Goal: Feedback & Contribution: Leave review/rating

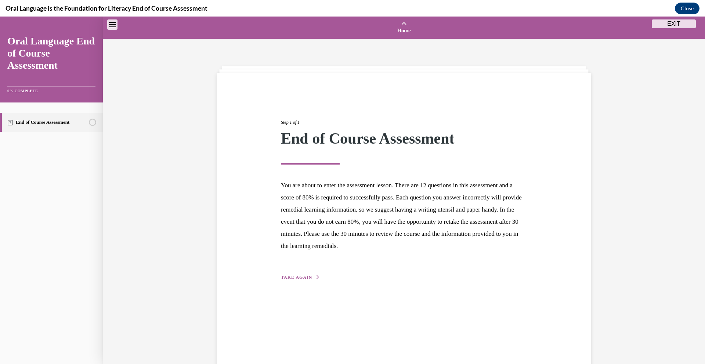
scroll to position [23, 0]
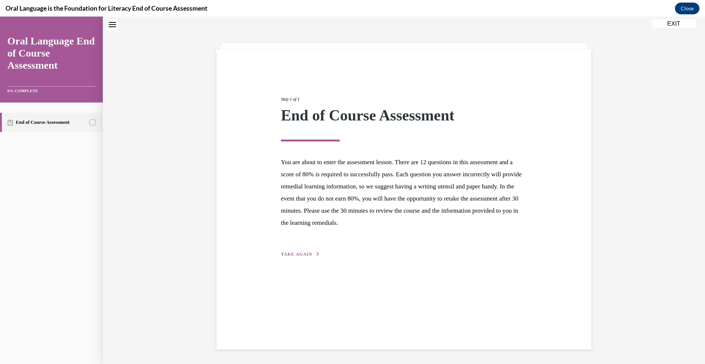
click at [293, 251] on button "TAKE AGAIN" at bounding box center [300, 254] width 39 height 7
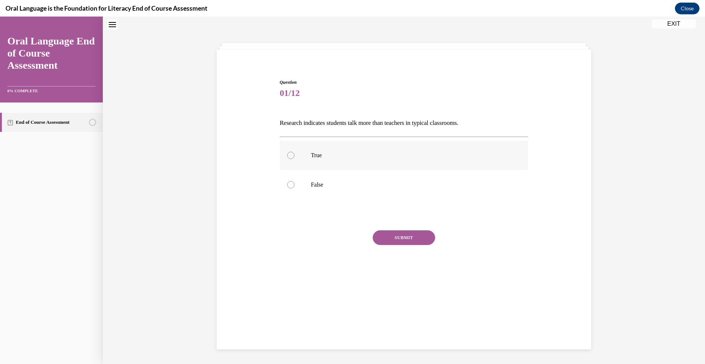
click at [302, 162] on label "True" at bounding box center [404, 155] width 249 height 29
click at [294, 159] on input "True" at bounding box center [290, 155] width 7 height 7
radio input "true"
click at [383, 235] on button "SUBMIT" at bounding box center [404, 237] width 62 height 15
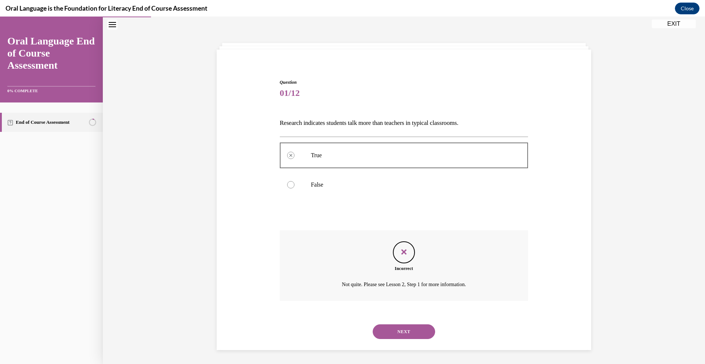
scroll to position [24, 0]
click at [403, 325] on button "NEXT" at bounding box center [404, 330] width 62 height 15
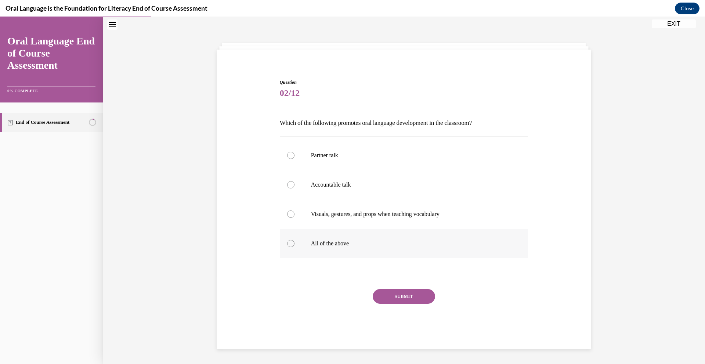
click at [311, 239] on label "All of the above" at bounding box center [404, 243] width 249 height 29
click at [294, 240] on input "All of the above" at bounding box center [290, 243] width 7 height 7
radio input "true"
click at [388, 292] on button "SUBMIT" at bounding box center [404, 296] width 62 height 15
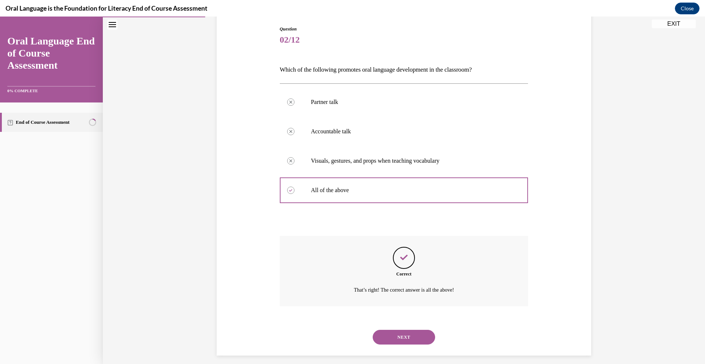
scroll to position [83, 0]
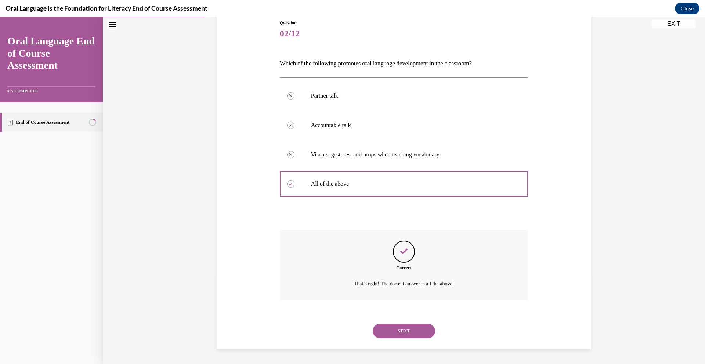
click at [405, 331] on button "NEXT" at bounding box center [404, 330] width 62 height 15
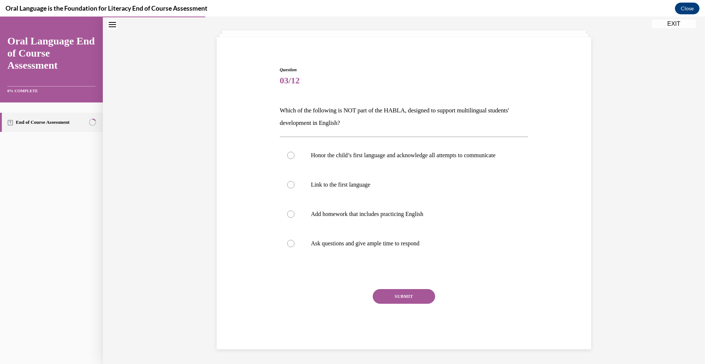
scroll to position [43, 0]
drag, startPoint x: 319, startPoint y: 218, endPoint x: 395, endPoint y: 276, distance: 95.5
click at [320, 218] on label "Add homework that includes practicing English" at bounding box center [404, 213] width 249 height 29
click at [294, 218] on input "Add homework that includes practicing English" at bounding box center [290, 213] width 7 height 7
radio input "true"
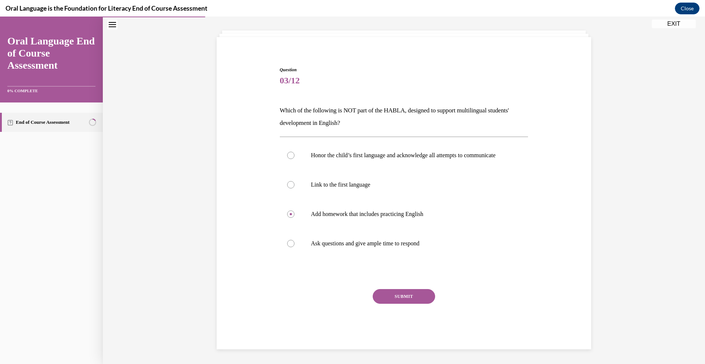
click at [418, 302] on button "SUBMIT" at bounding box center [404, 296] width 62 height 15
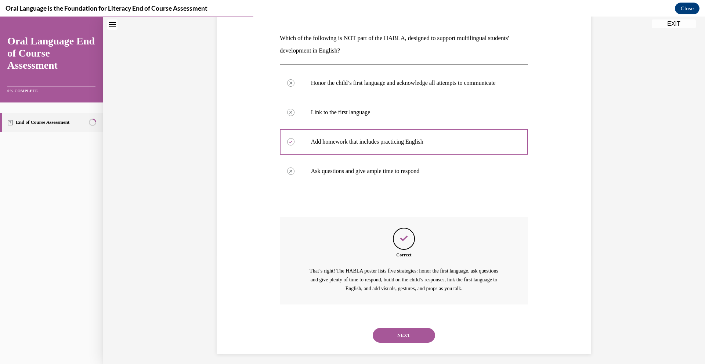
scroll to position [120, 0]
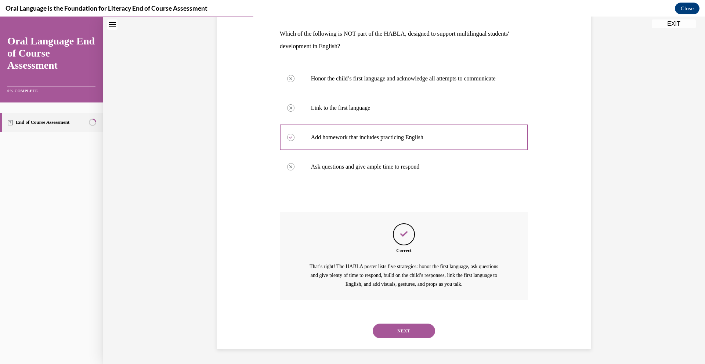
drag, startPoint x: 404, startPoint y: 329, endPoint x: 408, endPoint y: 327, distance: 4.3
click at [405, 328] on button "NEXT" at bounding box center [404, 330] width 62 height 15
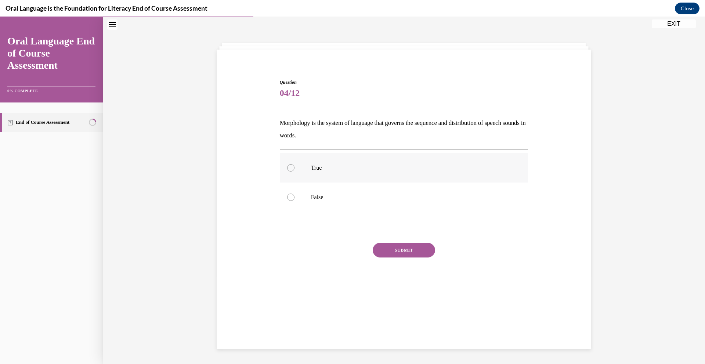
drag, startPoint x: 301, startPoint y: 164, endPoint x: 348, endPoint y: 212, distance: 66.2
click at [302, 164] on label "True" at bounding box center [404, 167] width 249 height 29
click at [294, 164] on input "True" at bounding box center [290, 167] width 7 height 7
radio input "true"
click at [389, 239] on div "Question 04/12 Morphology is the system of language that governs the sequence a…" at bounding box center [404, 191] width 249 height 224
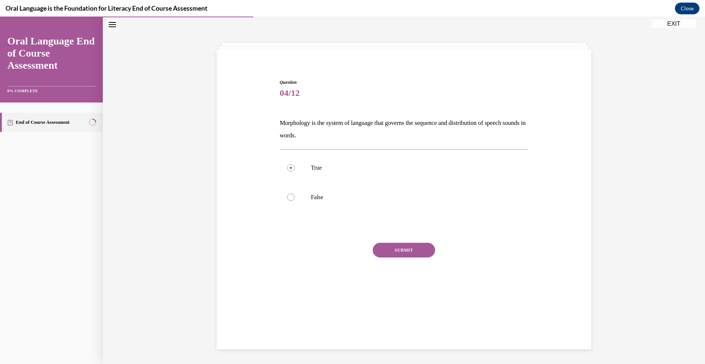
click at [390, 251] on button "SUBMIT" at bounding box center [404, 250] width 62 height 15
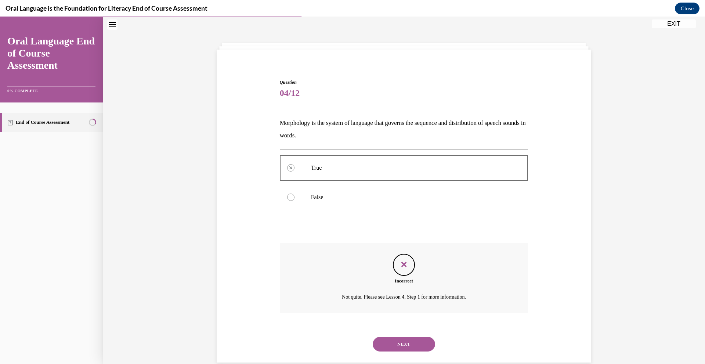
scroll to position [36, 0]
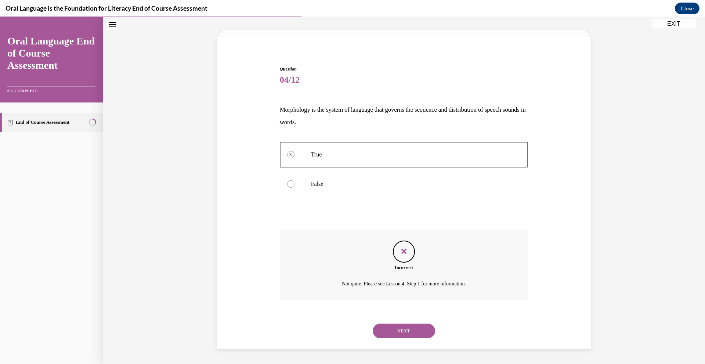
click at [392, 335] on button "NEXT" at bounding box center [404, 330] width 62 height 15
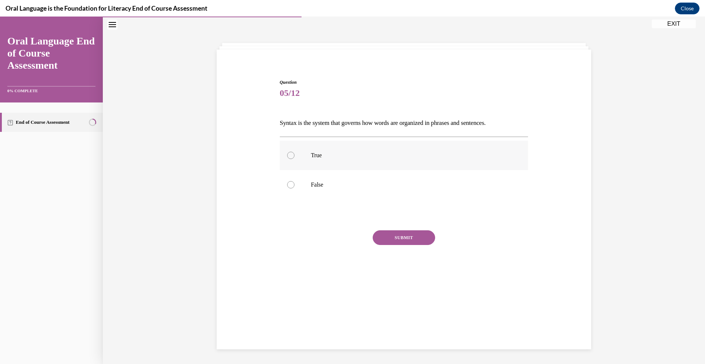
click at [311, 154] on p "True" at bounding box center [410, 155] width 199 height 7
click at [294, 154] on input "True" at bounding box center [290, 155] width 7 height 7
radio input "true"
click at [374, 233] on button "SUBMIT" at bounding box center [404, 237] width 62 height 15
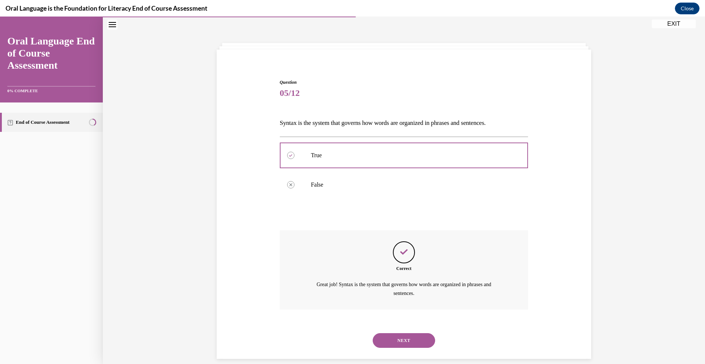
scroll to position [33, 0]
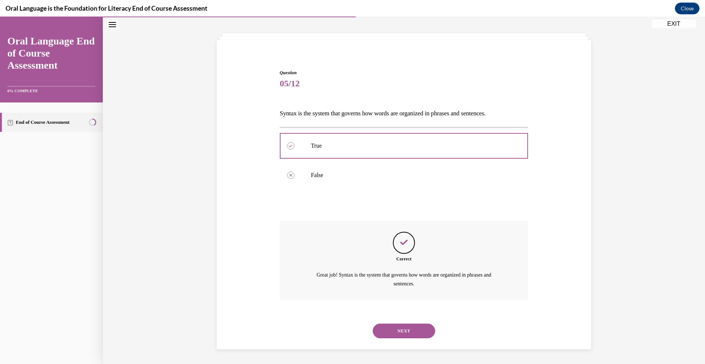
click at [389, 329] on button "NEXT" at bounding box center [404, 330] width 62 height 15
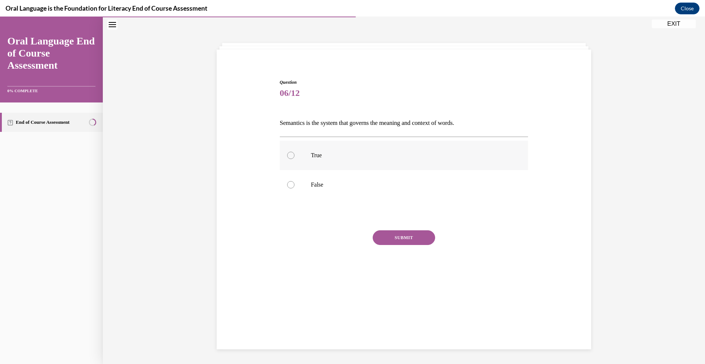
click at [289, 157] on div at bounding box center [290, 155] width 7 height 7
click at [289, 157] on input "True" at bounding box center [290, 155] width 7 height 7
radio input "true"
click at [389, 229] on div "Question 06/12 Semantics is the system that governs the meaning and context of …" at bounding box center [404, 184] width 249 height 211
click at [389, 234] on button "SUBMIT" at bounding box center [404, 237] width 62 height 15
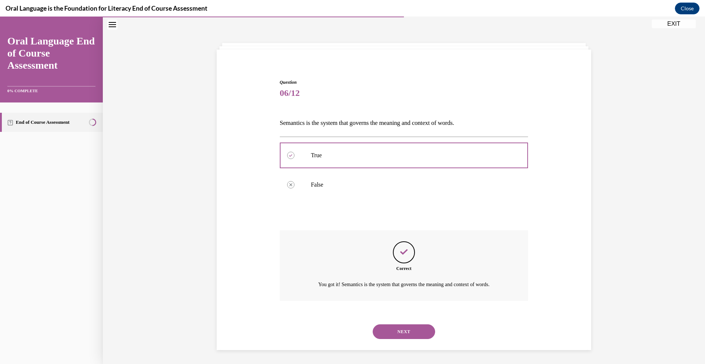
scroll to position [24, 0]
click at [404, 333] on button "NEXT" at bounding box center [404, 330] width 62 height 15
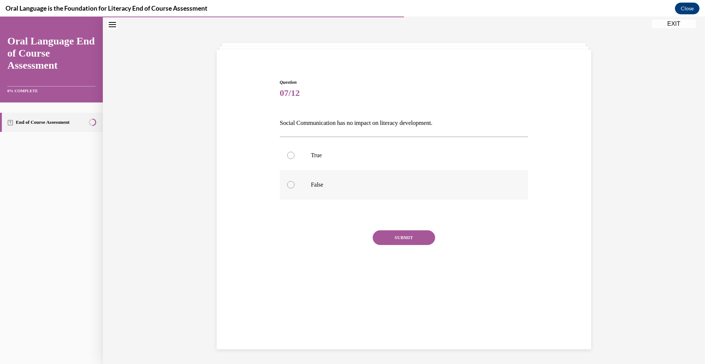
click at [313, 183] on p "False" at bounding box center [410, 184] width 199 height 7
click at [294, 183] on input "False" at bounding box center [290, 184] width 7 height 7
radio input "true"
click at [406, 243] on button "SUBMIT" at bounding box center [404, 237] width 62 height 15
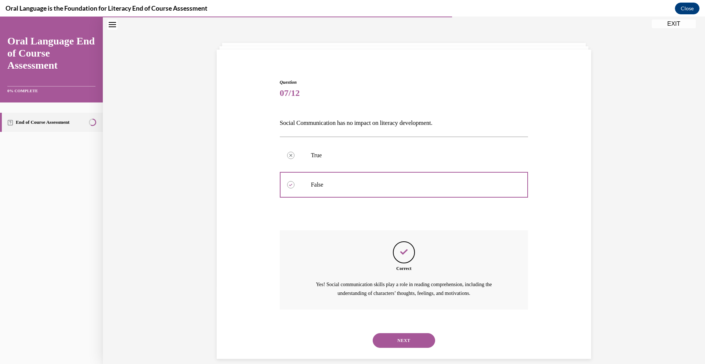
scroll to position [33, 0]
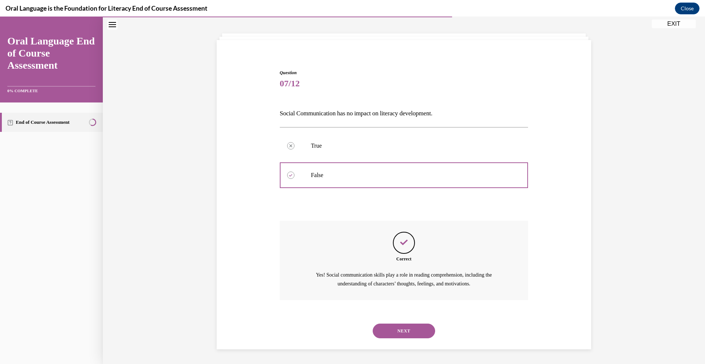
click at [394, 330] on button "NEXT" at bounding box center [404, 330] width 62 height 15
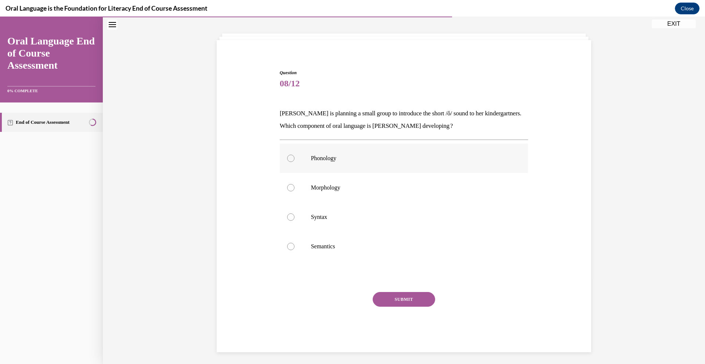
click at [336, 166] on label "Phonology" at bounding box center [404, 158] width 249 height 29
click at [294, 162] on input "Phonology" at bounding box center [290, 158] width 7 height 7
radio input "true"
click at [405, 304] on button "SUBMIT" at bounding box center [404, 299] width 62 height 15
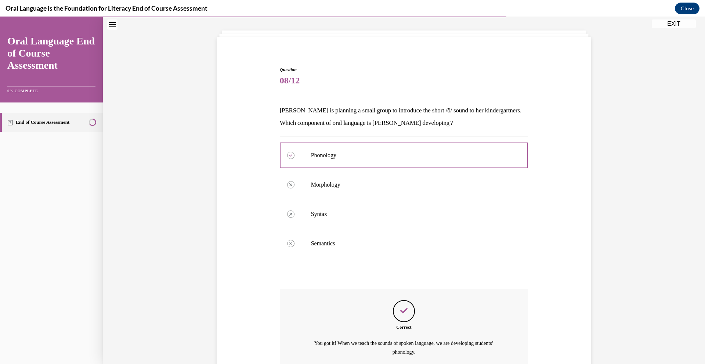
scroll to position [104, 0]
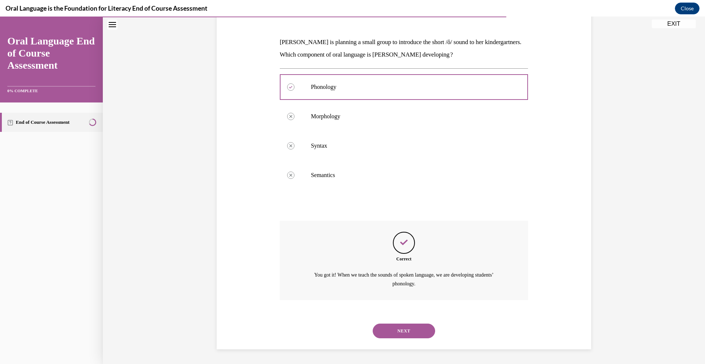
click at [420, 329] on button "NEXT" at bounding box center [404, 330] width 62 height 15
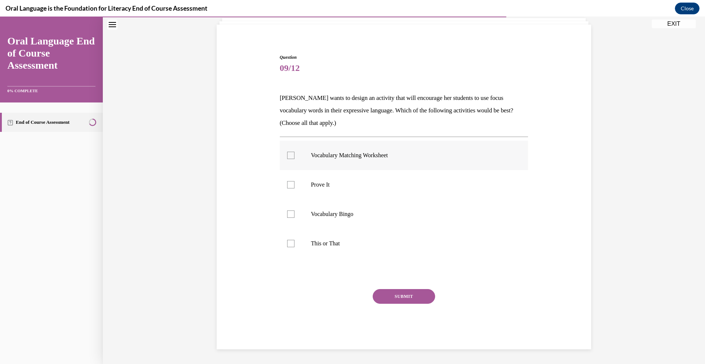
click at [315, 155] on p "Vocabulary Matching Worksheet" at bounding box center [410, 155] width 199 height 7
click at [294, 155] on input "Vocabulary Matching Worksheet" at bounding box center [290, 155] width 7 height 7
checkbox input "true"
click at [316, 216] on p "Vocabulary Bingo" at bounding box center [410, 213] width 199 height 7
click at [294, 216] on input "Vocabulary Bingo" at bounding box center [290, 213] width 7 height 7
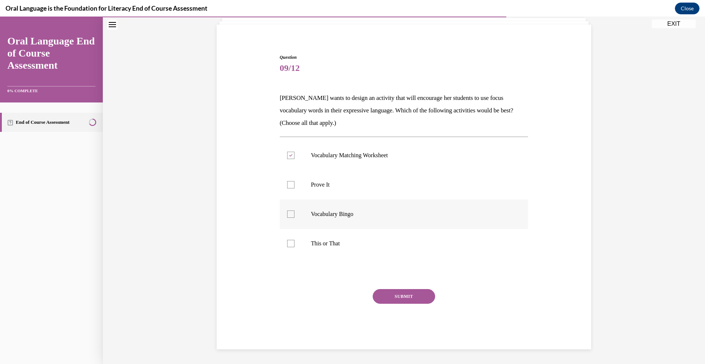
checkbox input "true"
click at [318, 186] on p "Prove It" at bounding box center [410, 184] width 199 height 7
click at [294, 186] on input "Prove It" at bounding box center [290, 184] width 7 height 7
checkbox input "true"
click at [322, 246] on p "This or That" at bounding box center [410, 243] width 199 height 7
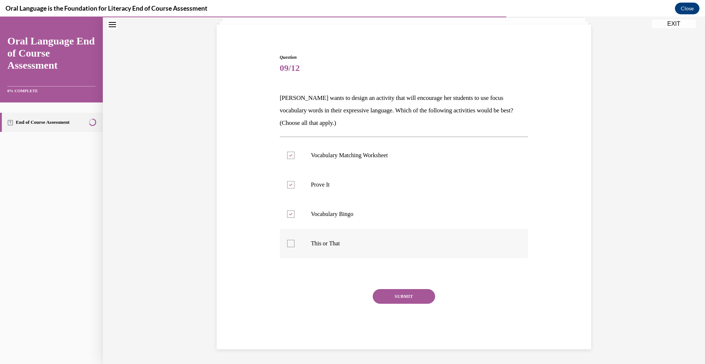
click at [294, 246] on input "This or That" at bounding box center [290, 243] width 7 height 7
checkbox input "true"
click at [394, 299] on button "SUBMIT" at bounding box center [404, 296] width 62 height 15
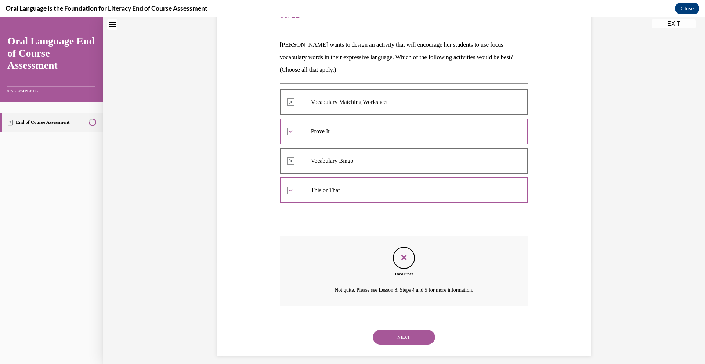
scroll to position [108, 0]
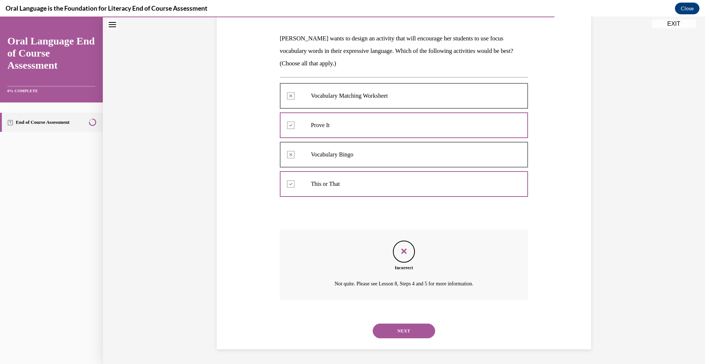
drag, startPoint x: 423, startPoint y: 331, endPoint x: 402, endPoint y: 330, distance: 20.2
click at [414, 336] on button "NEXT" at bounding box center [404, 330] width 62 height 15
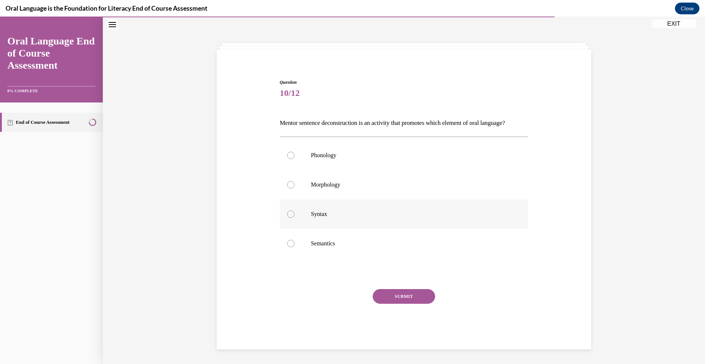
click at [330, 213] on p "Syntax" at bounding box center [410, 213] width 199 height 7
click at [294, 213] on input "Syntax" at bounding box center [290, 213] width 7 height 7
radio input "true"
click at [405, 294] on button "SUBMIT" at bounding box center [404, 296] width 62 height 15
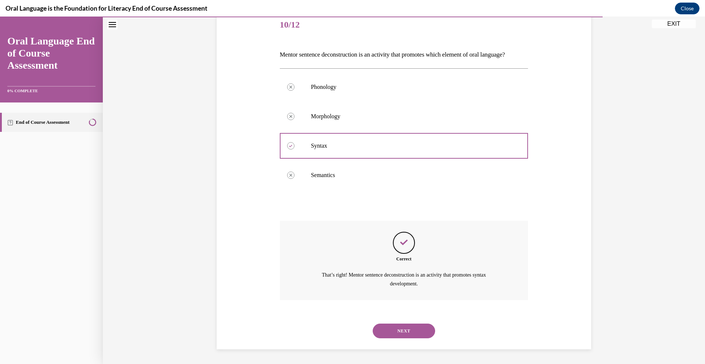
scroll to position [104, 0]
click at [419, 332] on button "NEXT" at bounding box center [404, 330] width 62 height 15
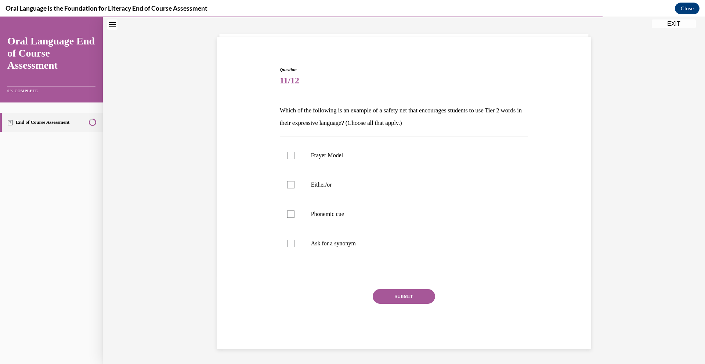
scroll to position [36, 0]
click at [296, 243] on label "Ask for a synonym" at bounding box center [404, 243] width 249 height 29
click at [294, 243] on input "Ask for a synonym" at bounding box center [290, 243] width 7 height 7
checkbox input "true"
click at [307, 221] on label "Phonemic cue" at bounding box center [404, 213] width 249 height 29
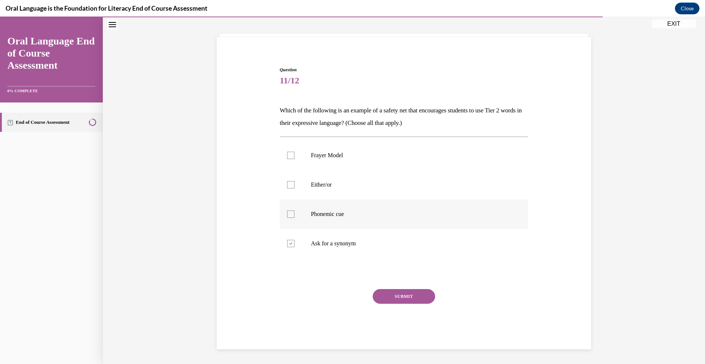
click at [294, 218] on input "Phonemic cue" at bounding box center [290, 213] width 7 height 7
checkbox input "true"
drag, startPoint x: 316, startPoint y: 185, endPoint x: 334, endPoint y: 154, distance: 36.2
click at [322, 176] on label "Either/or" at bounding box center [404, 184] width 249 height 29
click at [334, 151] on label "Frayer Model" at bounding box center [404, 155] width 249 height 29
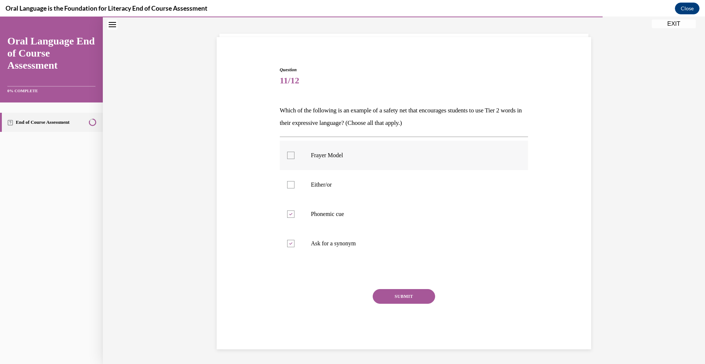
click at [294, 152] on input "Frayer Model" at bounding box center [290, 155] width 7 height 7
checkbox input "true"
click at [297, 186] on label "Either/or" at bounding box center [404, 184] width 249 height 29
click at [294, 186] on input "Either/or" at bounding box center [290, 184] width 7 height 7
checkbox input "true"
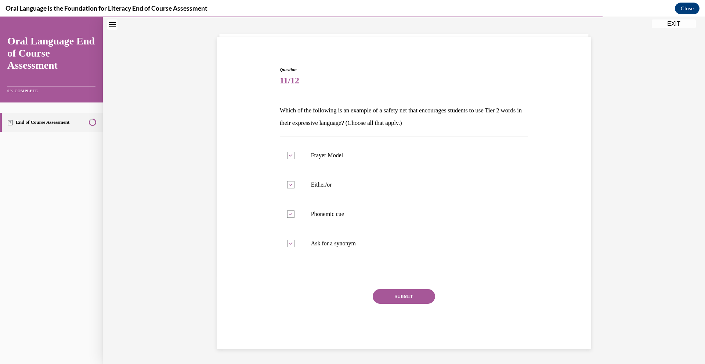
click at [388, 293] on button "SUBMIT" at bounding box center [404, 296] width 62 height 15
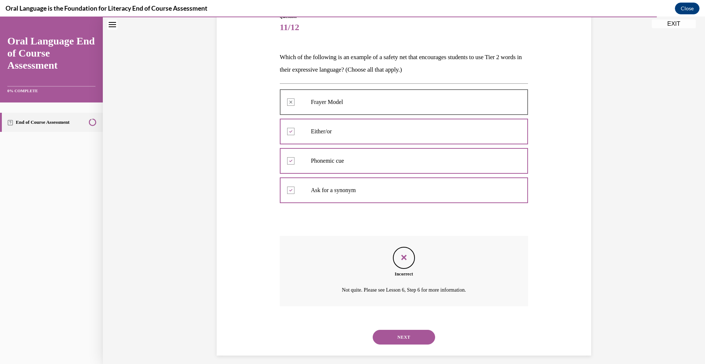
scroll to position [95, 0]
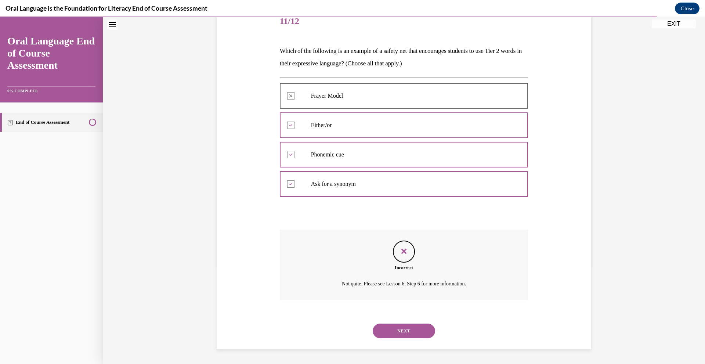
click at [402, 334] on button "NEXT" at bounding box center [404, 330] width 62 height 15
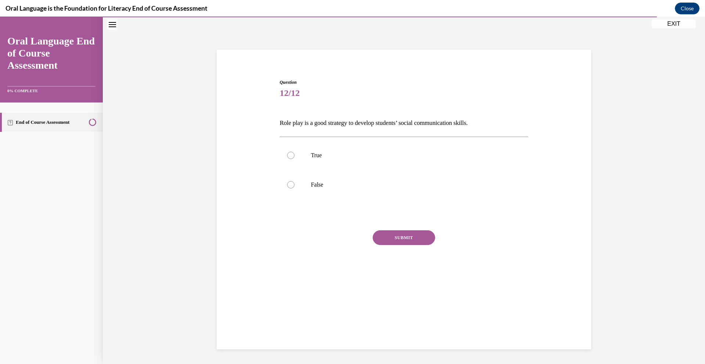
scroll to position [23, 0]
click at [354, 148] on label "True" at bounding box center [404, 155] width 249 height 29
click at [294, 152] on input "True" at bounding box center [290, 155] width 7 height 7
radio input "true"
click at [401, 240] on button "SUBMIT" at bounding box center [404, 237] width 62 height 15
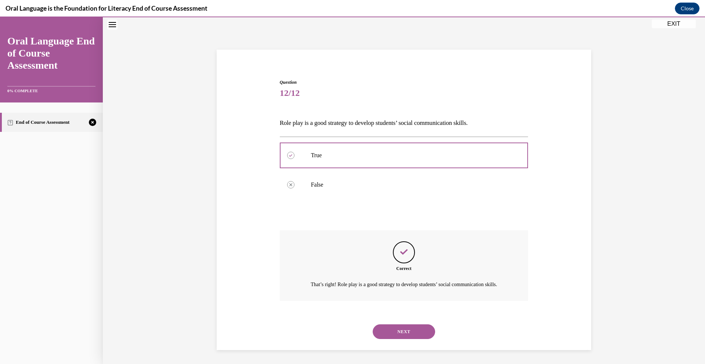
scroll to position [33, 0]
click at [425, 329] on button "NEXT" at bounding box center [404, 330] width 62 height 15
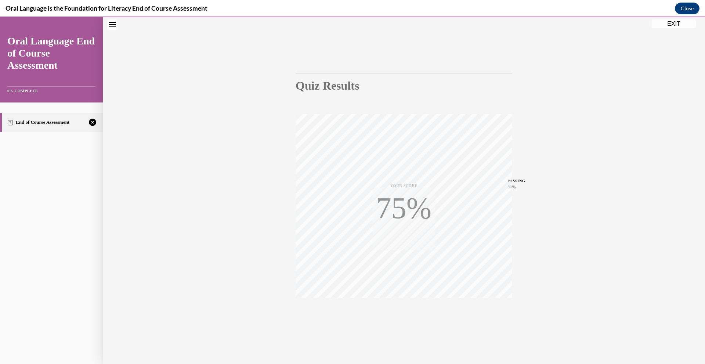
scroll to position [29, 0]
click at [398, 319] on icon "button" at bounding box center [404, 319] width 26 height 8
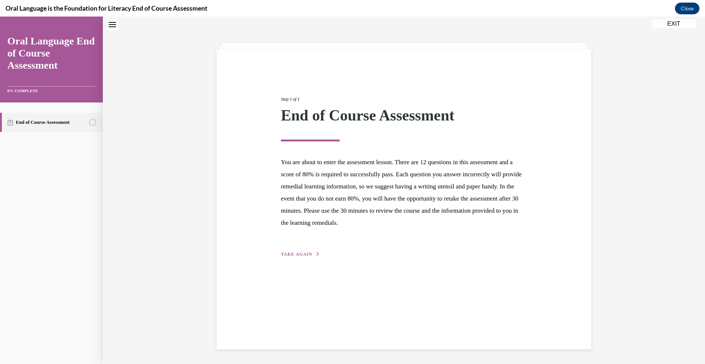
scroll to position [23, 0]
click at [670, 26] on button "EXIT" at bounding box center [674, 23] width 44 height 9
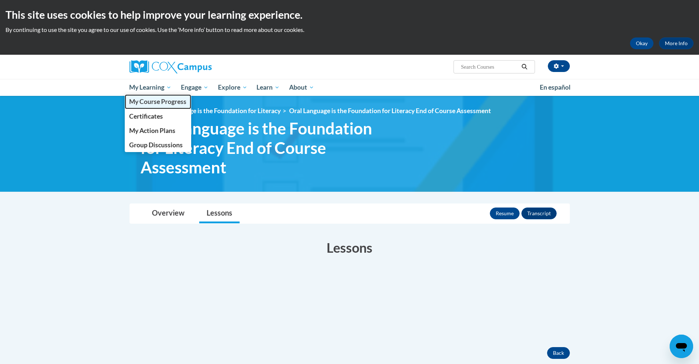
click at [143, 100] on span "My Course Progress" at bounding box center [157, 102] width 57 height 8
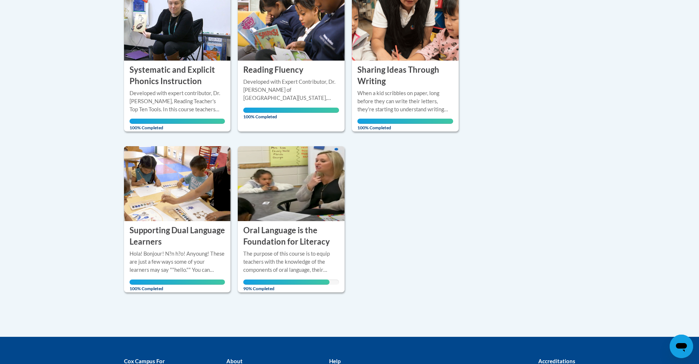
scroll to position [220, 0]
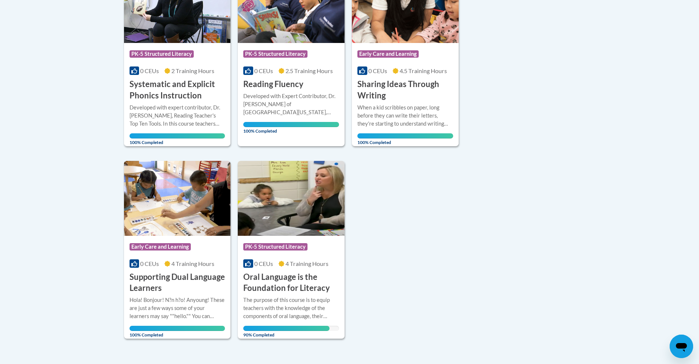
click at [290, 247] on span "PK-5 Structured Literacy" at bounding box center [275, 246] width 64 height 7
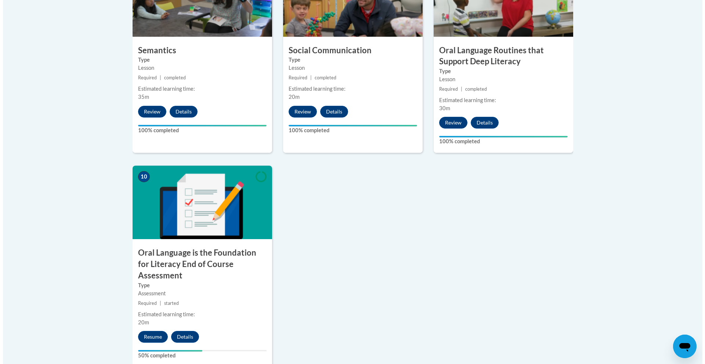
scroll to position [697, 0]
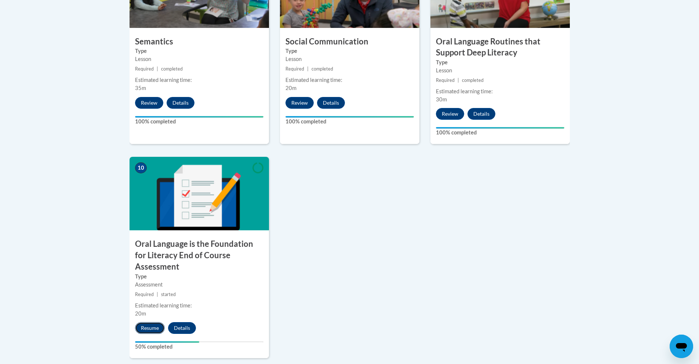
drag, startPoint x: 139, startPoint y: 313, endPoint x: 142, endPoint y: 316, distance: 4.2
click at [142, 322] on button "Resume" at bounding box center [150, 328] width 30 height 12
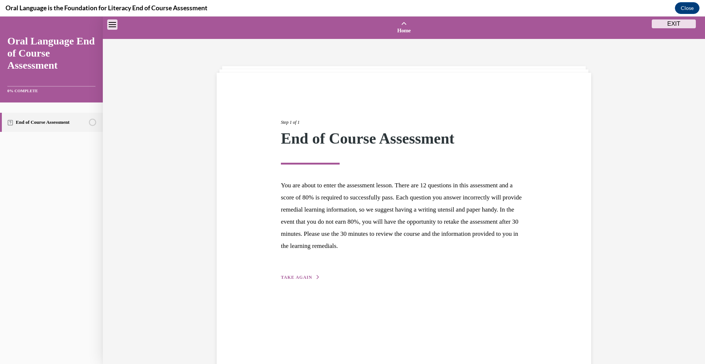
scroll to position [23, 0]
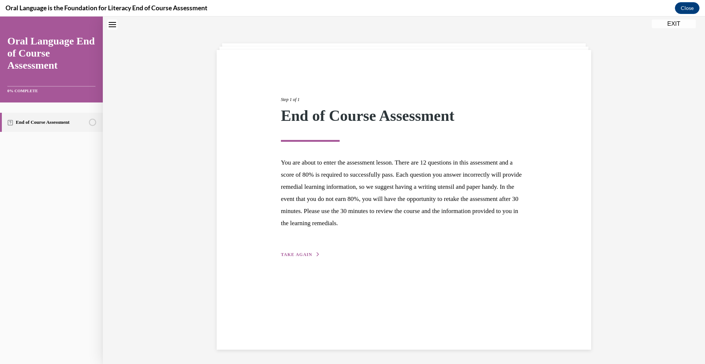
click at [298, 259] on div "Step 1 of 1 End of Course Assessment You are about to enter the assessment less…" at bounding box center [404, 200] width 374 height 300
click at [296, 253] on span "TAKE AGAIN" at bounding box center [296, 254] width 31 height 5
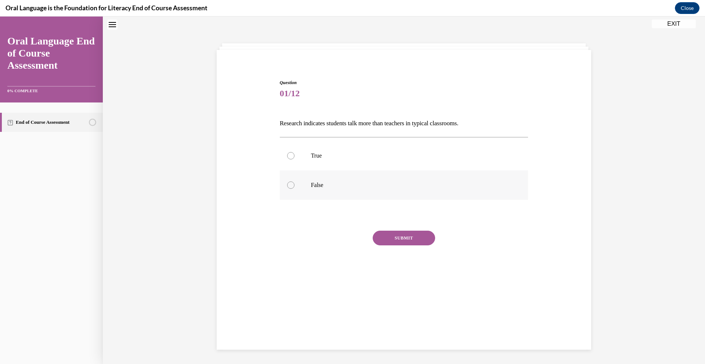
click at [326, 188] on p "False" at bounding box center [410, 184] width 199 height 7
click at [294, 188] on input "False" at bounding box center [290, 184] width 7 height 7
radio input "true"
click at [416, 238] on button "SUBMIT" at bounding box center [404, 238] width 62 height 15
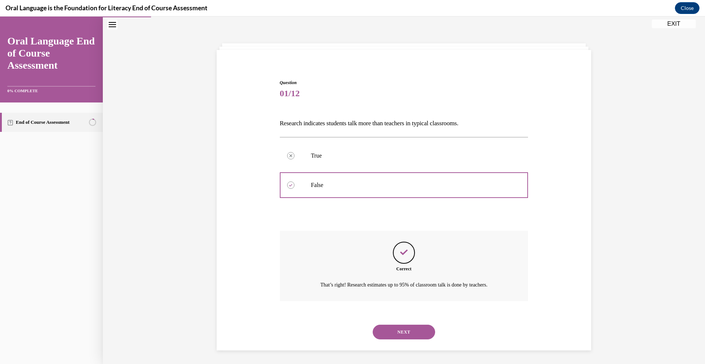
scroll to position [24, 0]
click at [396, 335] on button "NEXT" at bounding box center [404, 330] width 62 height 15
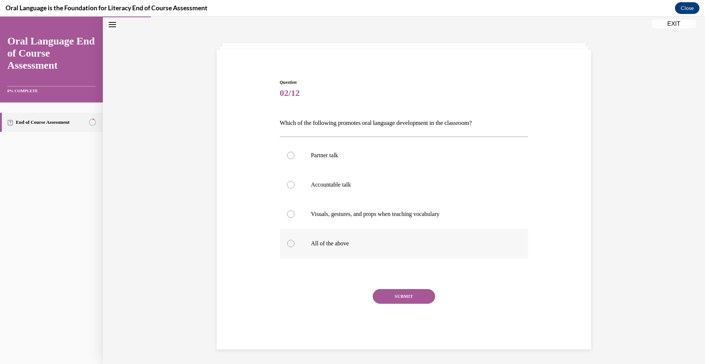
click at [355, 247] on label "All of the above" at bounding box center [404, 243] width 249 height 29
click at [294, 247] on input "All of the above" at bounding box center [290, 243] width 7 height 7
radio input "true"
click at [393, 295] on button "SUBMIT" at bounding box center [404, 296] width 62 height 15
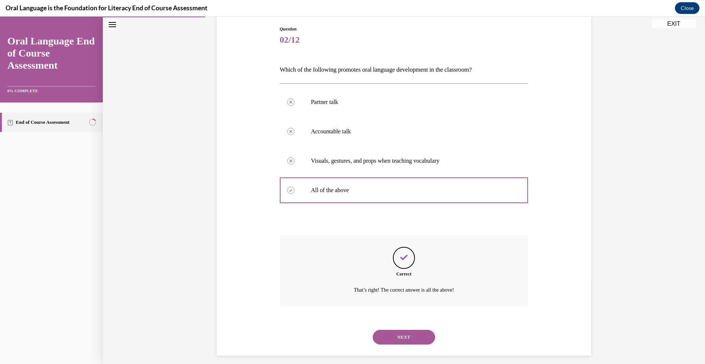
scroll to position [83, 0]
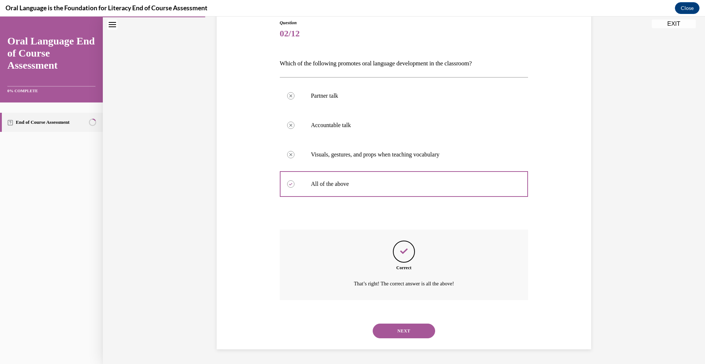
click at [413, 332] on button "NEXT" at bounding box center [404, 330] width 62 height 15
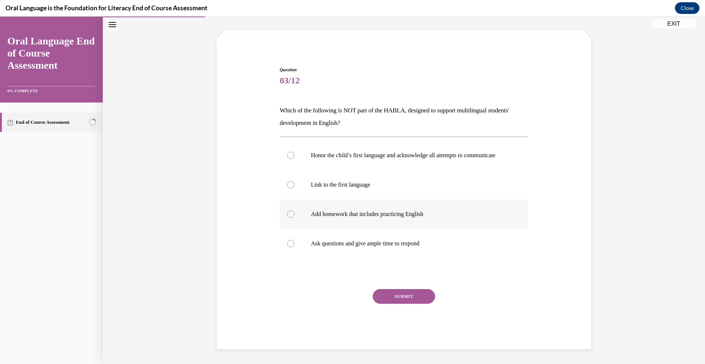
click at [330, 220] on label "Add homework that includes practicing English" at bounding box center [404, 213] width 249 height 29
click at [294, 218] on input "Add homework that includes practicing English" at bounding box center [290, 213] width 7 height 7
radio input "true"
click at [401, 298] on button "SUBMIT" at bounding box center [404, 296] width 62 height 15
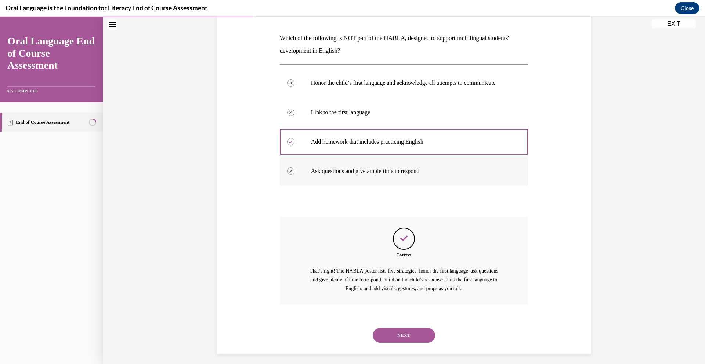
scroll to position [120, 0]
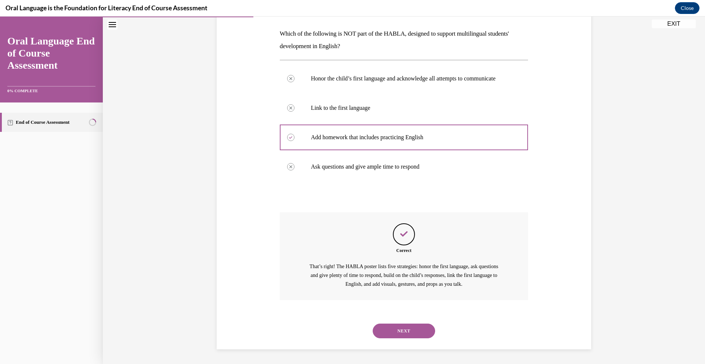
click at [418, 332] on button "NEXT" at bounding box center [404, 330] width 62 height 15
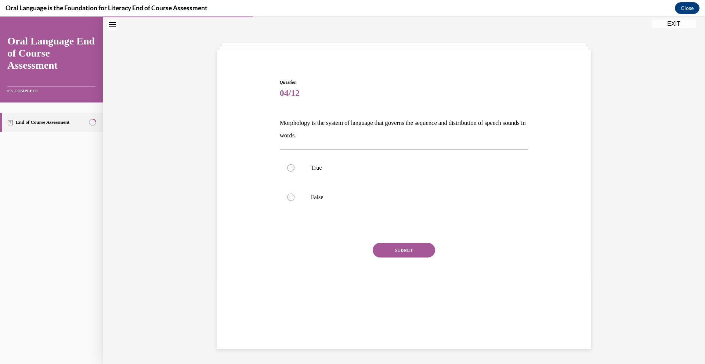
scroll to position [23, 0]
click at [340, 170] on p "True" at bounding box center [410, 167] width 199 height 7
click at [294, 170] on input "True" at bounding box center [290, 167] width 7 height 7
radio input "true"
click at [319, 191] on label "False" at bounding box center [404, 196] width 249 height 29
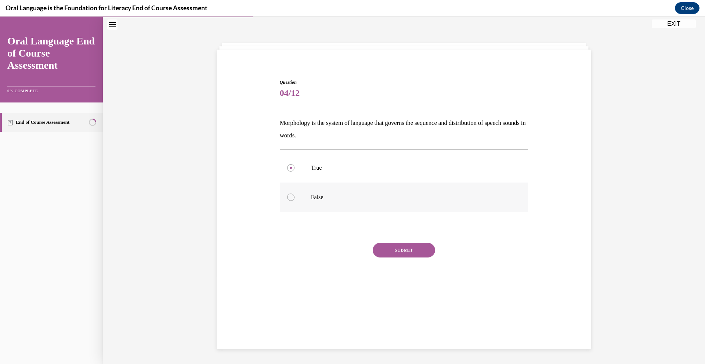
click at [294, 193] on input "False" at bounding box center [290, 196] width 7 height 7
radio input "true"
click at [417, 254] on button "SUBMIT" at bounding box center [404, 250] width 62 height 15
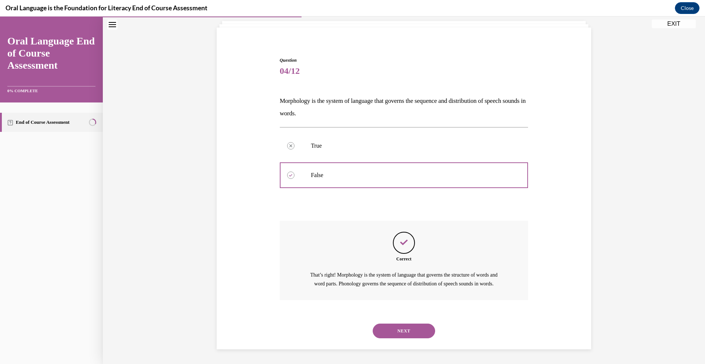
scroll to position [54, 0]
click at [402, 326] on button "NEXT" at bounding box center [404, 330] width 62 height 15
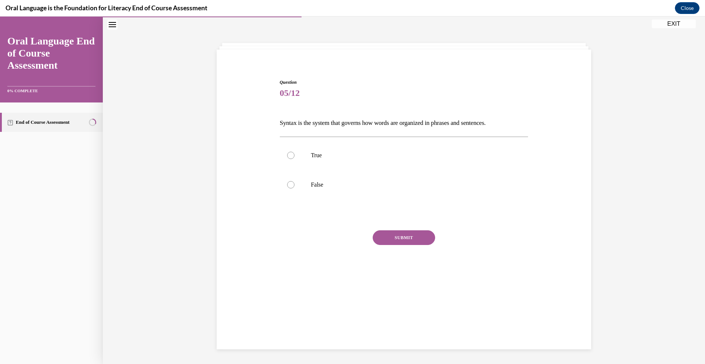
scroll to position [23, 0]
drag, startPoint x: 362, startPoint y: 156, endPoint x: 366, endPoint y: 166, distance: 11.2
click at [362, 158] on p "True" at bounding box center [410, 155] width 199 height 7
click at [294, 158] on input "True" at bounding box center [290, 155] width 7 height 7
radio input "true"
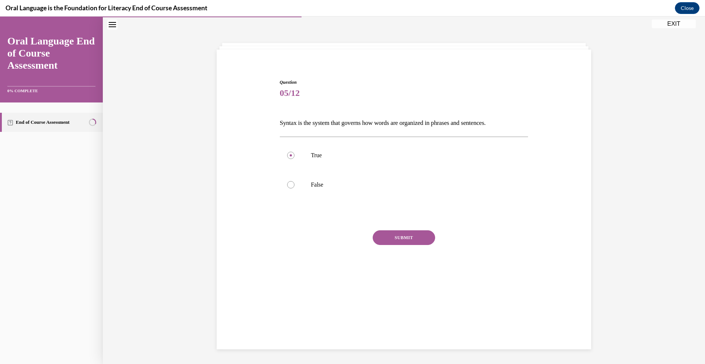
click at [395, 237] on button "SUBMIT" at bounding box center [404, 237] width 62 height 15
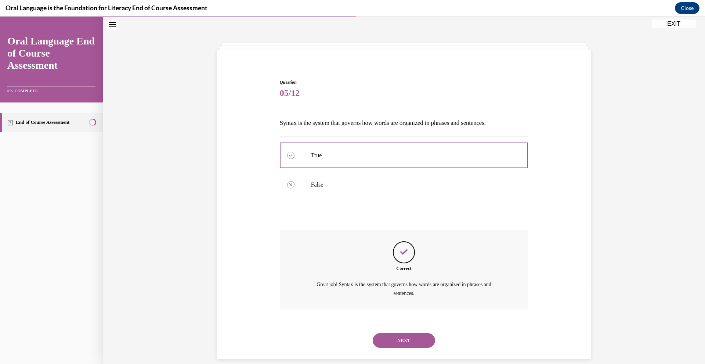
scroll to position [33, 0]
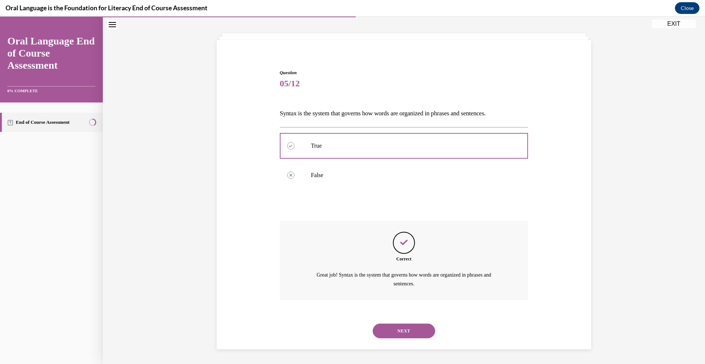
click at [404, 330] on button "NEXT" at bounding box center [404, 330] width 62 height 15
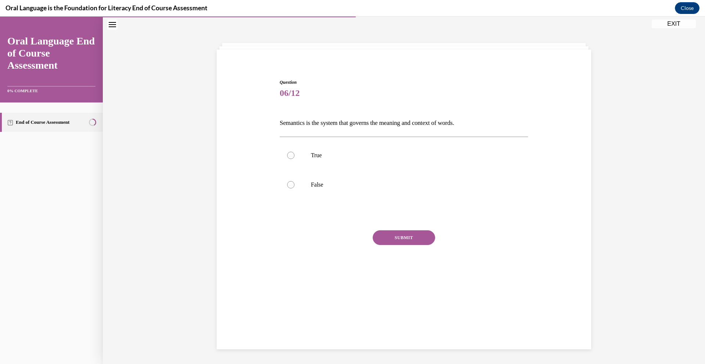
scroll to position [23, 0]
click at [345, 159] on label "True" at bounding box center [404, 155] width 249 height 29
click at [294, 159] on input "True" at bounding box center [290, 155] width 7 height 7
radio input "true"
click at [393, 238] on button "SUBMIT" at bounding box center [404, 237] width 62 height 15
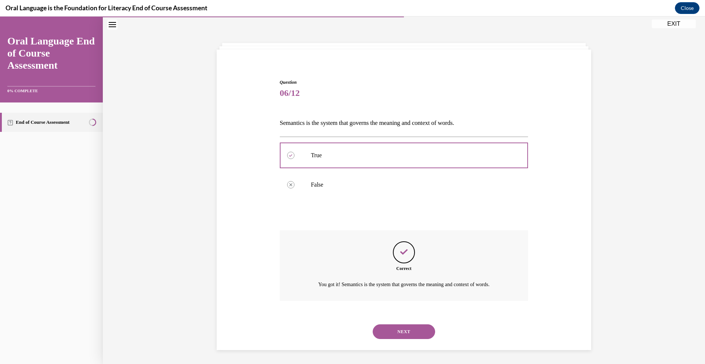
scroll to position [24, 0]
click at [400, 331] on button "NEXT" at bounding box center [404, 330] width 62 height 15
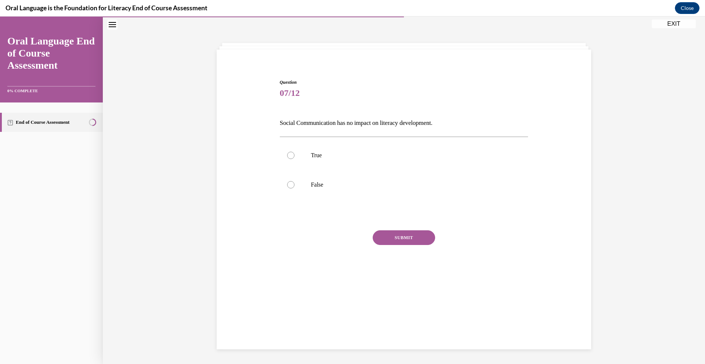
scroll to position [23, 0]
click at [318, 186] on p "False" at bounding box center [410, 184] width 199 height 7
click at [294, 186] on input "False" at bounding box center [290, 184] width 7 height 7
radio input "true"
click at [395, 235] on button "SUBMIT" at bounding box center [404, 237] width 62 height 15
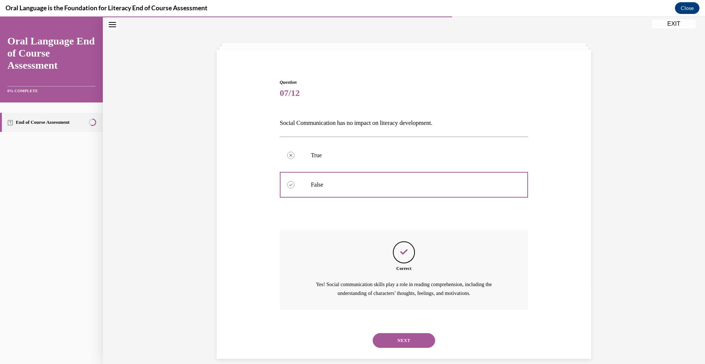
scroll to position [33, 0]
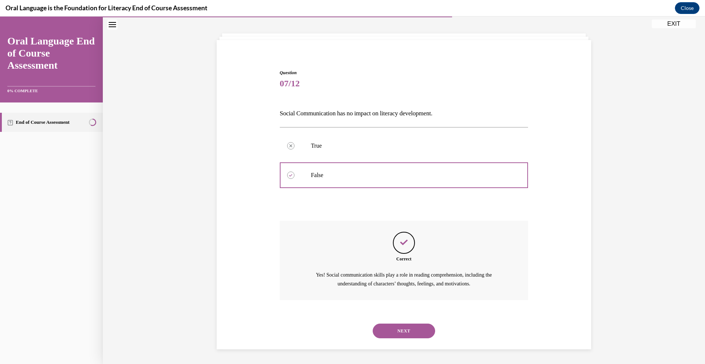
click at [424, 336] on button "NEXT" at bounding box center [404, 330] width 62 height 15
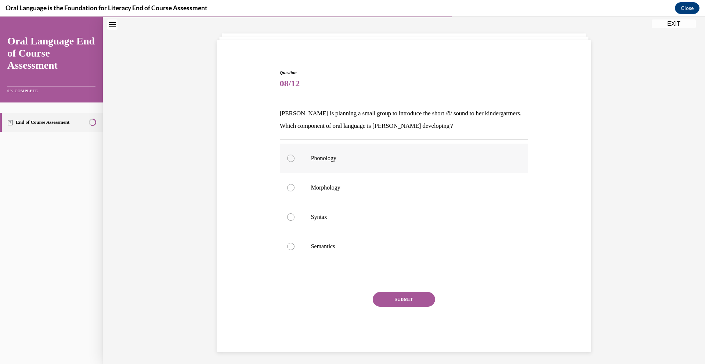
click at [355, 155] on p "Phonology" at bounding box center [410, 158] width 199 height 7
click at [294, 155] on input "Phonology" at bounding box center [290, 158] width 7 height 7
radio input "true"
click at [403, 302] on button "SUBMIT" at bounding box center [404, 299] width 62 height 15
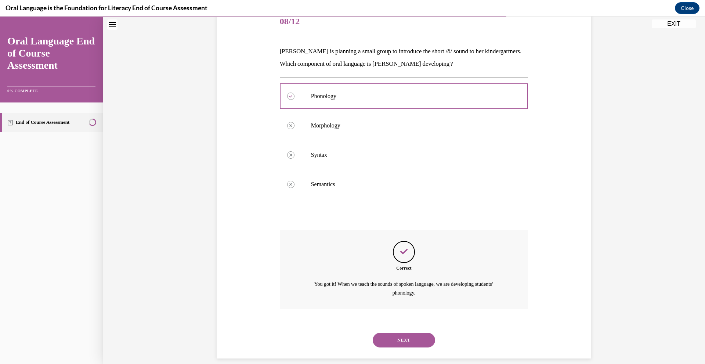
scroll to position [104, 0]
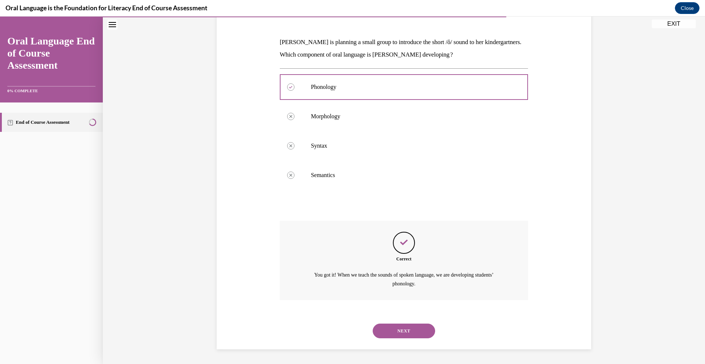
click at [391, 334] on button "NEXT" at bounding box center [404, 330] width 62 height 15
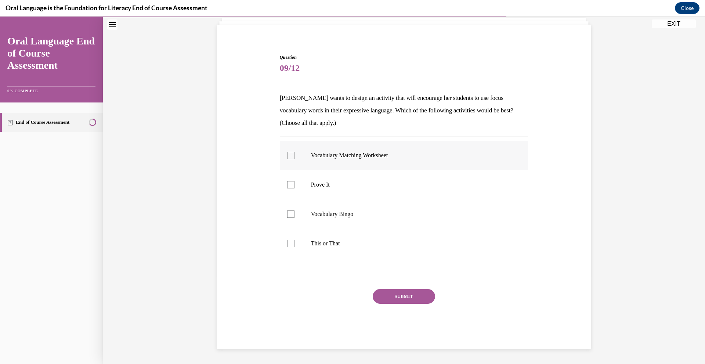
click at [294, 157] on label "Vocabulary Matching Worksheet" at bounding box center [404, 155] width 249 height 29
click at [294, 157] on input "Vocabulary Matching Worksheet" at bounding box center [290, 155] width 7 height 7
checkbox input "true"
drag, startPoint x: 277, startPoint y: 208, endPoint x: 280, endPoint y: 206, distance: 4.2
click at [280, 209] on label "Vocabulary Bingo" at bounding box center [404, 213] width 249 height 29
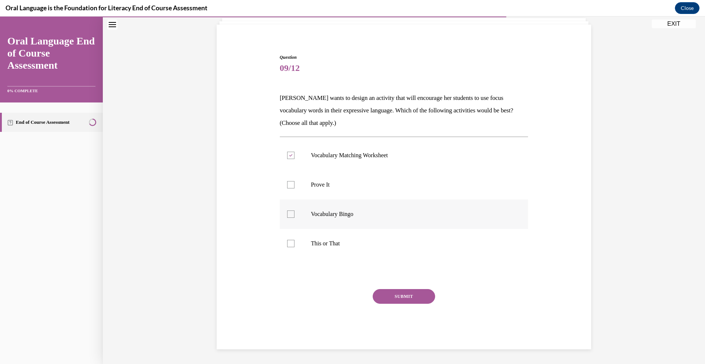
click at [287, 210] on input "Vocabulary Bingo" at bounding box center [290, 213] width 7 height 7
checkbox input "true"
drag, startPoint x: 291, startPoint y: 184, endPoint x: 317, endPoint y: 221, distance: 45.3
click at [292, 184] on label "Prove It" at bounding box center [404, 184] width 249 height 29
click at [292, 184] on input "Prove It" at bounding box center [290, 184] width 7 height 7
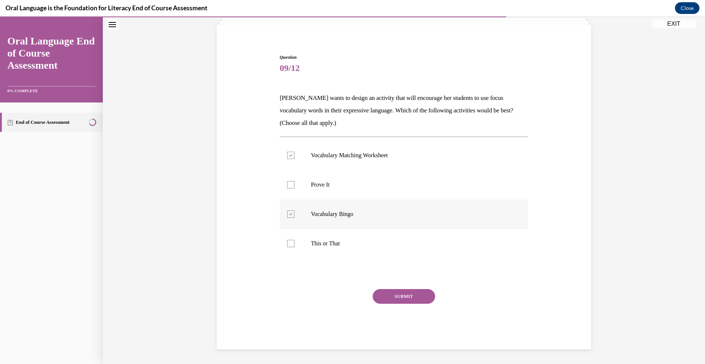
checkbox input "true"
click at [410, 300] on button "SUBMIT" at bounding box center [404, 296] width 62 height 15
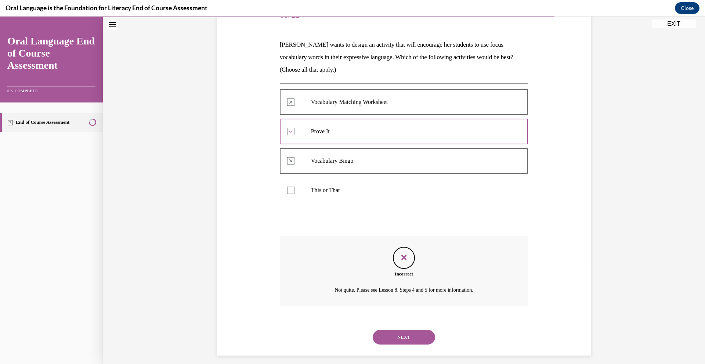
scroll to position [108, 0]
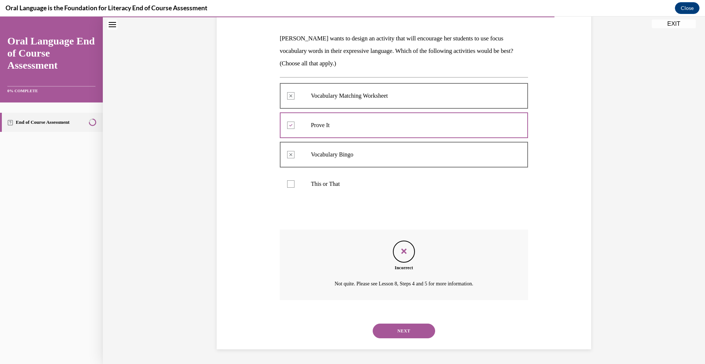
click at [383, 333] on button "NEXT" at bounding box center [404, 330] width 62 height 15
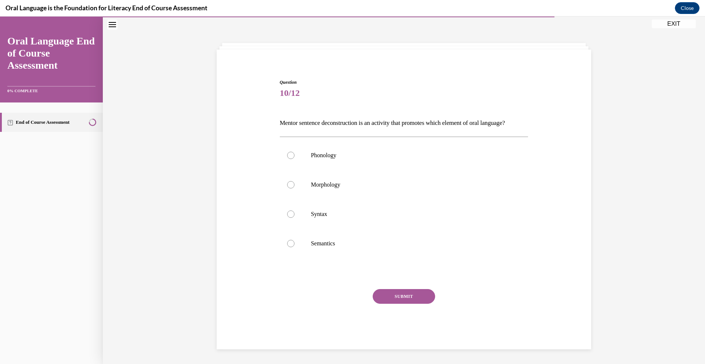
scroll to position [36, 0]
drag, startPoint x: 318, startPoint y: 213, endPoint x: 340, endPoint y: 216, distance: 21.9
click at [320, 212] on p "Syntax" at bounding box center [410, 213] width 199 height 7
click at [290, 210] on label "Syntax" at bounding box center [404, 213] width 249 height 29
click at [290, 210] on input "Syntax" at bounding box center [290, 213] width 7 height 7
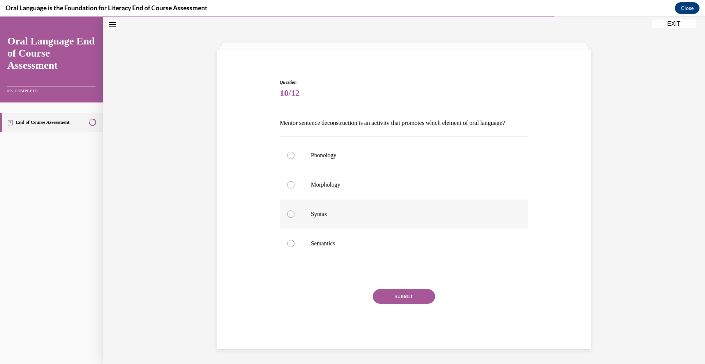
radio input "true"
drag, startPoint x: 387, startPoint y: 295, endPoint x: 371, endPoint y: 316, distance: 26.1
click at [387, 295] on button "SUBMIT" at bounding box center [404, 296] width 62 height 15
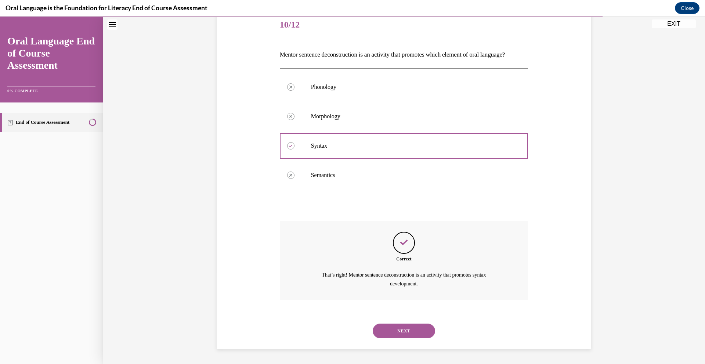
scroll to position [104, 0]
click at [400, 333] on button "NEXT" at bounding box center [404, 330] width 62 height 15
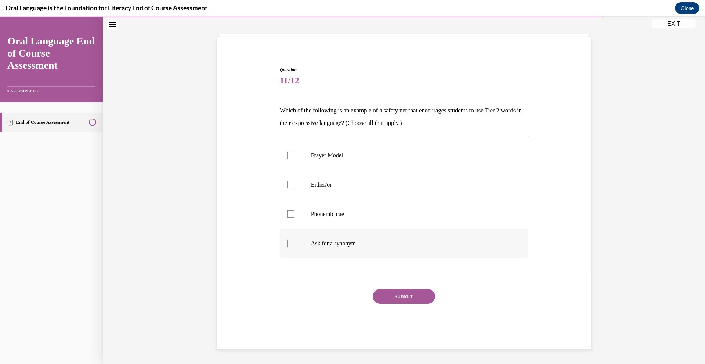
drag, startPoint x: 346, startPoint y: 240, endPoint x: 353, endPoint y: 237, distance: 7.7
click at [351, 238] on label "Ask for a synonym" at bounding box center [404, 243] width 249 height 29
click at [289, 245] on div at bounding box center [290, 243] width 7 height 7
click at [289, 245] on input "Ask for a synonym" at bounding box center [290, 243] width 7 height 7
checkbox input "true"
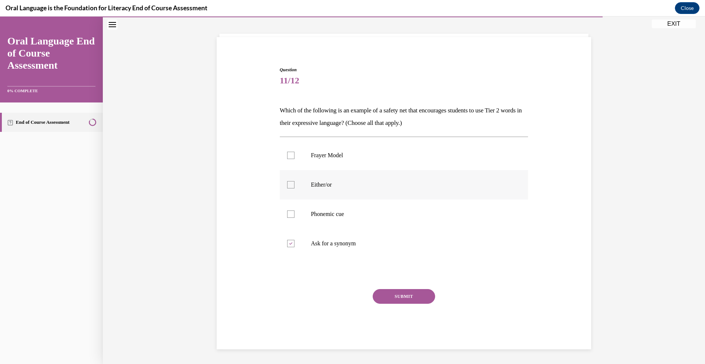
click at [324, 188] on p "Either/or" at bounding box center [410, 184] width 199 height 7
click at [294, 188] on input "Either/or" at bounding box center [290, 184] width 7 height 7
checkbox input "true"
click at [398, 296] on button "SUBMIT" at bounding box center [404, 296] width 62 height 15
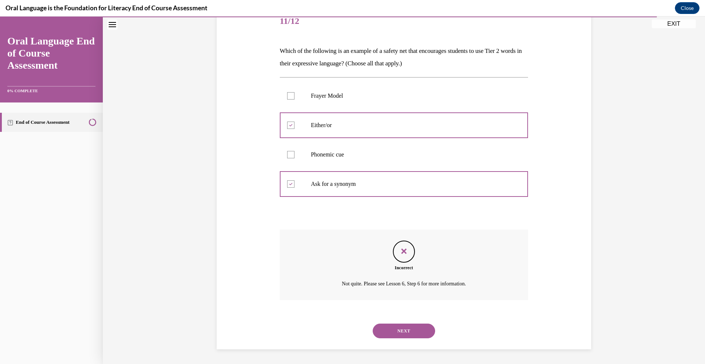
click at [420, 329] on button "NEXT" at bounding box center [404, 330] width 62 height 15
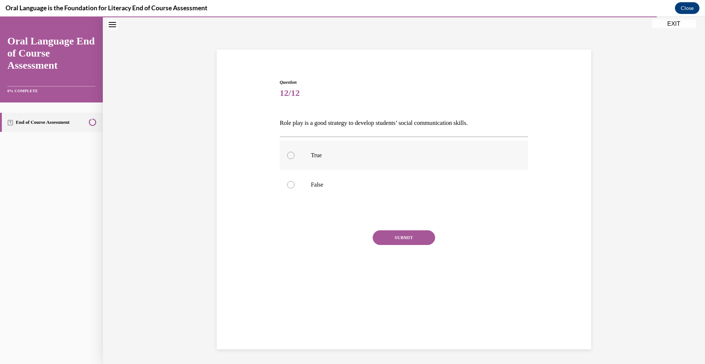
click at [301, 157] on label "True" at bounding box center [404, 155] width 249 height 29
click at [294, 157] on input "True" at bounding box center [290, 155] width 7 height 7
radio input "true"
drag, startPoint x: 414, startPoint y: 233, endPoint x: 424, endPoint y: 264, distance: 31.7
click at [413, 230] on button "SUBMIT" at bounding box center [404, 237] width 62 height 15
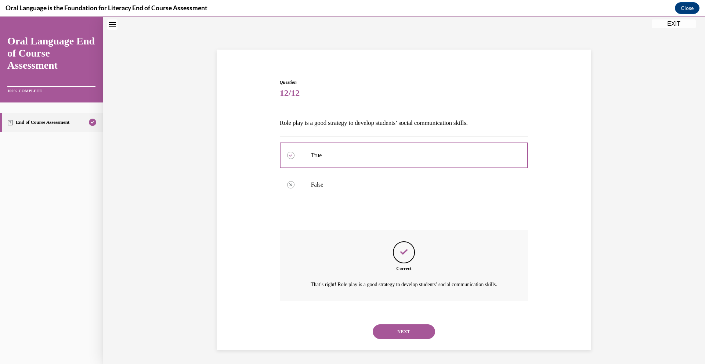
scroll to position [33, 0]
click at [398, 338] on button "NEXT" at bounding box center [404, 330] width 62 height 15
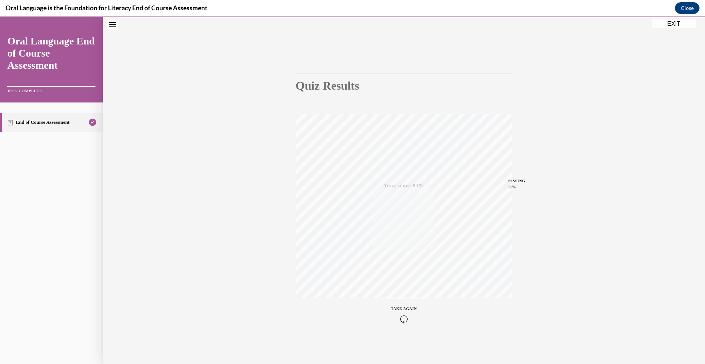
click at [670, 25] on button "EXIT" at bounding box center [674, 23] width 44 height 9
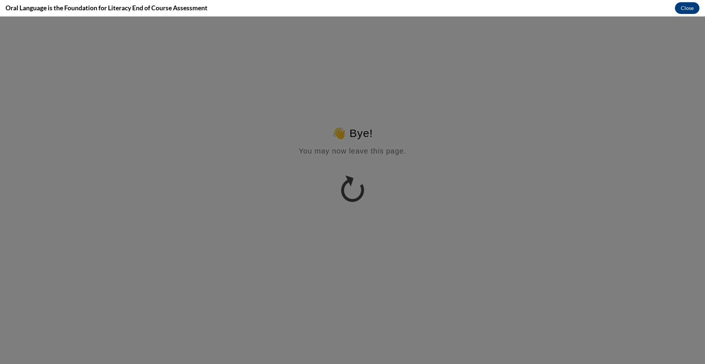
scroll to position [0, 0]
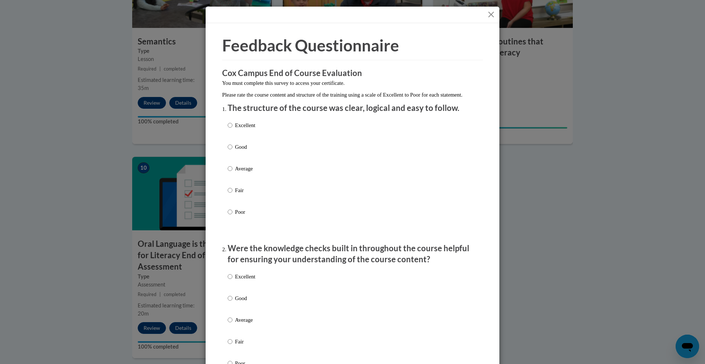
click at [247, 129] on p "Excellent" at bounding box center [245, 125] width 20 height 8
click at [232, 129] on input "Excellent" at bounding box center [230, 125] width 5 height 8
radio input "true"
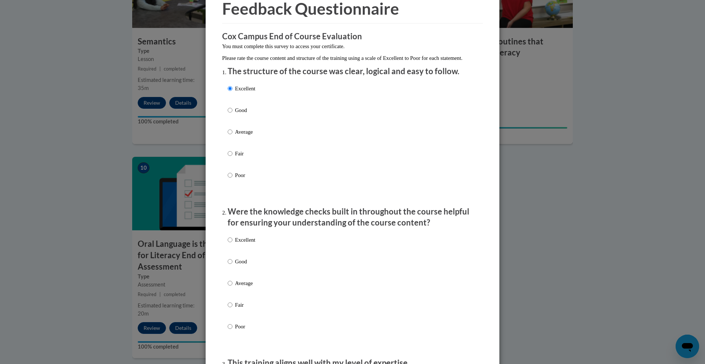
click at [236, 244] on p "Excellent" at bounding box center [245, 240] width 20 height 8
click at [232, 244] on input "Excellent" at bounding box center [230, 240] width 5 height 8
radio input "true"
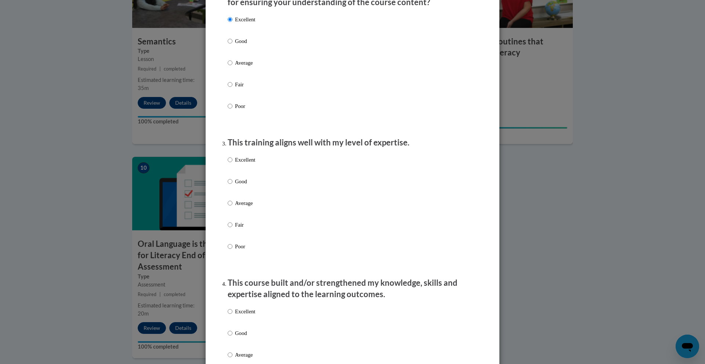
click at [236, 164] on p "Excellent" at bounding box center [245, 160] width 20 height 8
click at [228, 164] on input "Excellent" at bounding box center [230, 160] width 5 height 8
radio input "true"
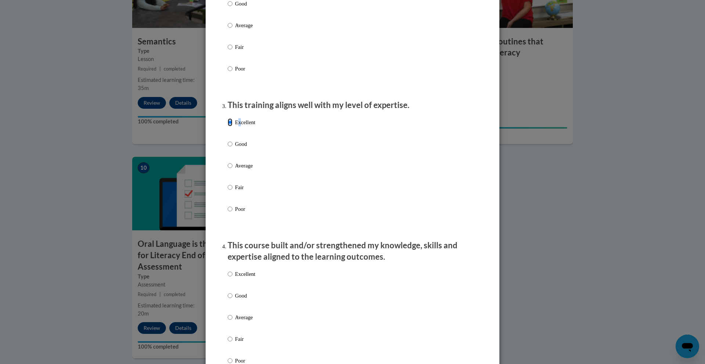
scroll to position [367, 0]
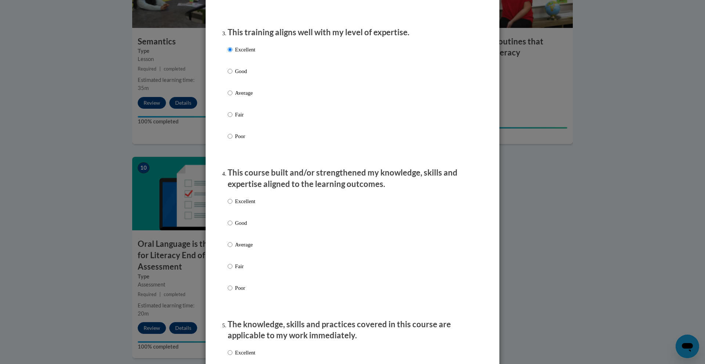
click at [238, 205] on p "Excellent" at bounding box center [245, 201] width 20 height 8
click at [232, 205] on input "Excellent" at bounding box center [230, 201] width 5 height 8
radio input "true"
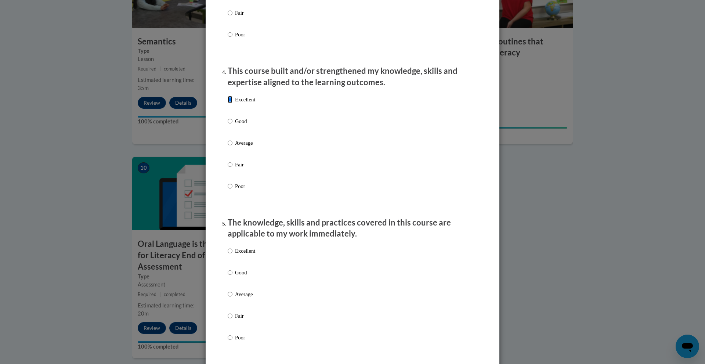
scroll to position [514, 0]
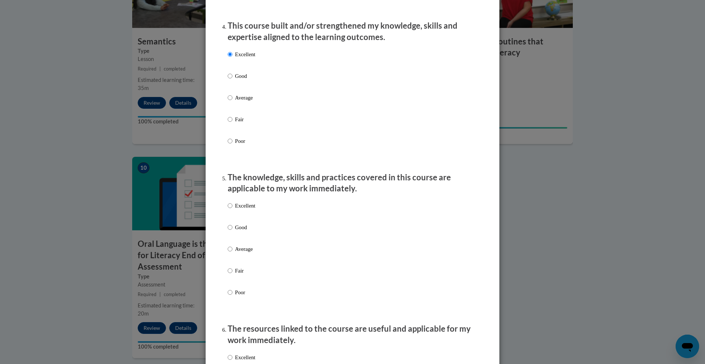
click at [237, 210] on p "Excellent" at bounding box center [245, 206] width 20 height 8
click at [232, 210] on input "Excellent" at bounding box center [230, 206] width 5 height 8
radio input "true"
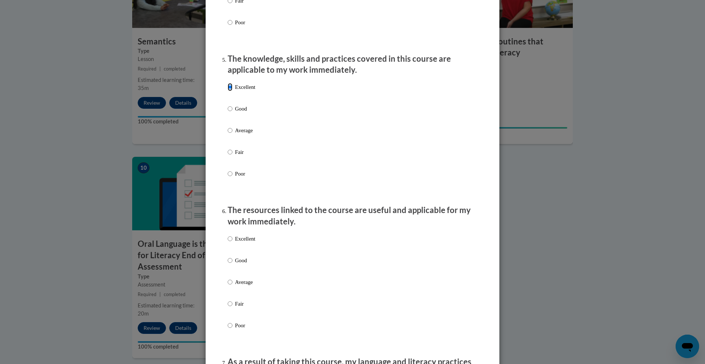
scroll to position [697, 0]
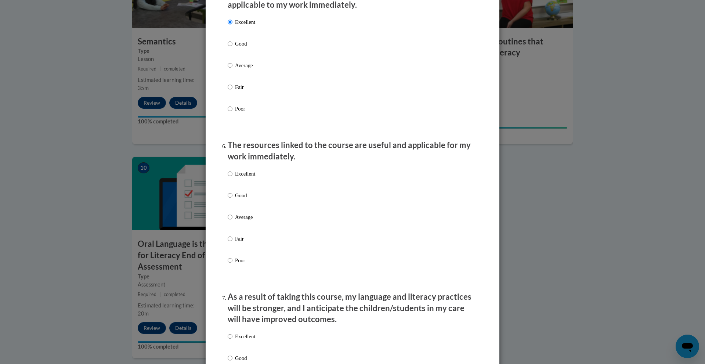
click at [237, 178] on p "Excellent" at bounding box center [245, 174] width 20 height 8
click at [232, 178] on input "Excellent" at bounding box center [230, 174] width 5 height 8
radio input "true"
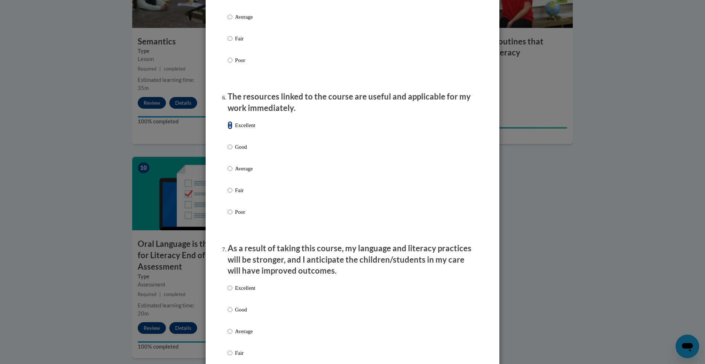
scroll to position [808, 0]
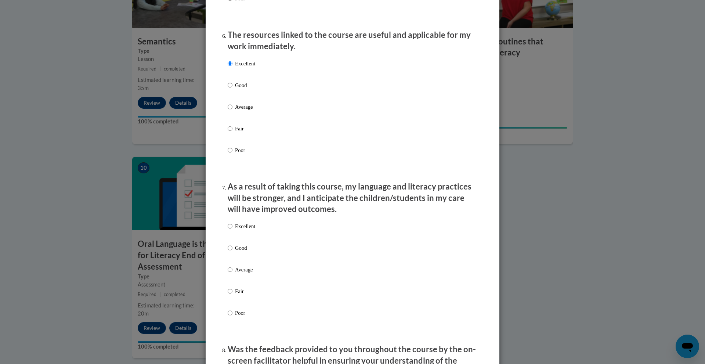
click at [244, 230] on p "Excellent" at bounding box center [245, 226] width 20 height 8
click at [232, 230] on input "Excellent" at bounding box center [230, 226] width 5 height 8
radio input "true"
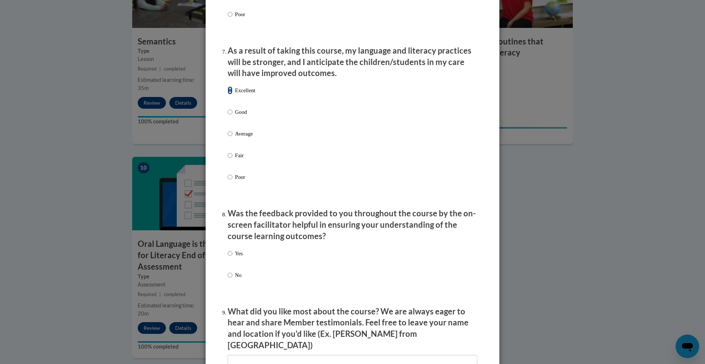
scroll to position [991, 0]
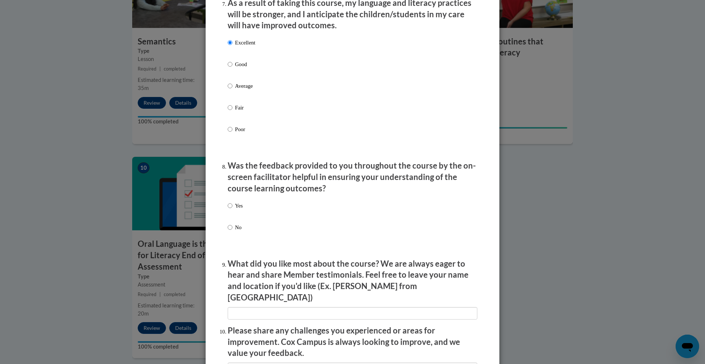
drag, startPoint x: 236, startPoint y: 210, endPoint x: 240, endPoint y: 221, distance: 11.5
click at [238, 210] on p "Yes" at bounding box center [239, 206] width 8 height 8
click at [228, 210] on input "Yes" at bounding box center [230, 206] width 5 height 8
radio input "true"
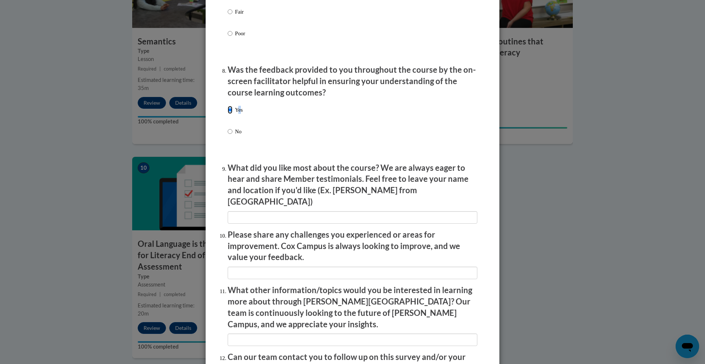
scroll to position [1161, 0]
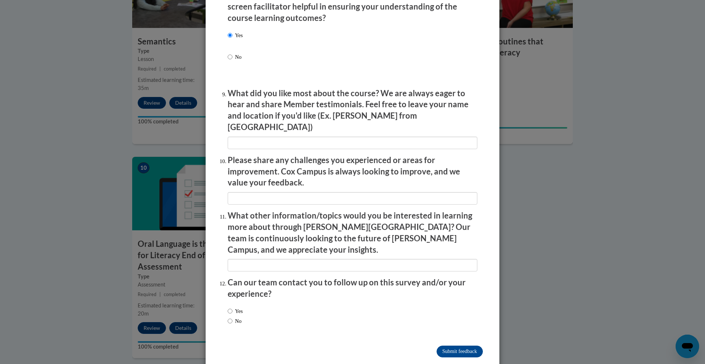
drag, startPoint x: 231, startPoint y: 294, endPoint x: 365, endPoint y: 359, distance: 148.9
click at [232, 307] on label "Yes" at bounding box center [235, 311] width 15 height 8
click at [232, 307] on input "Yes" at bounding box center [230, 311] width 5 height 8
radio input "true"
click at [467, 345] on input "Submit feedback" at bounding box center [459, 351] width 46 height 12
